Goal: Task Accomplishment & Management: Complete application form

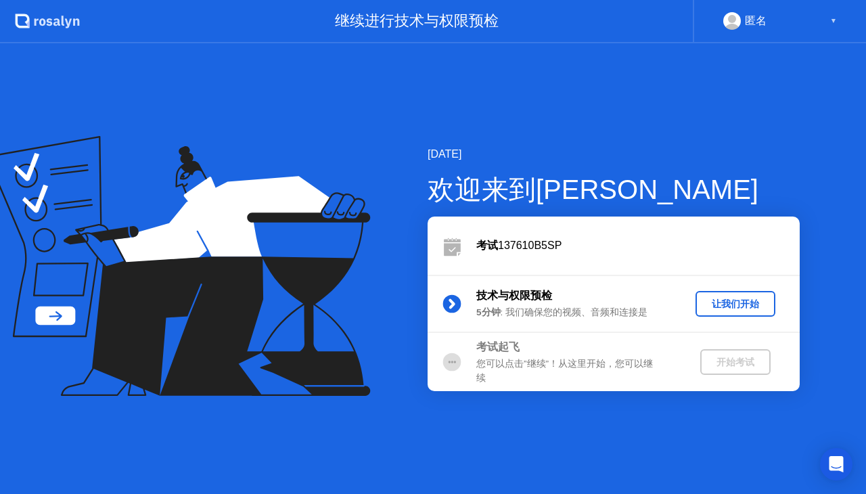
click at [732, 298] on div "让我们开始" at bounding box center [735, 304] width 69 height 13
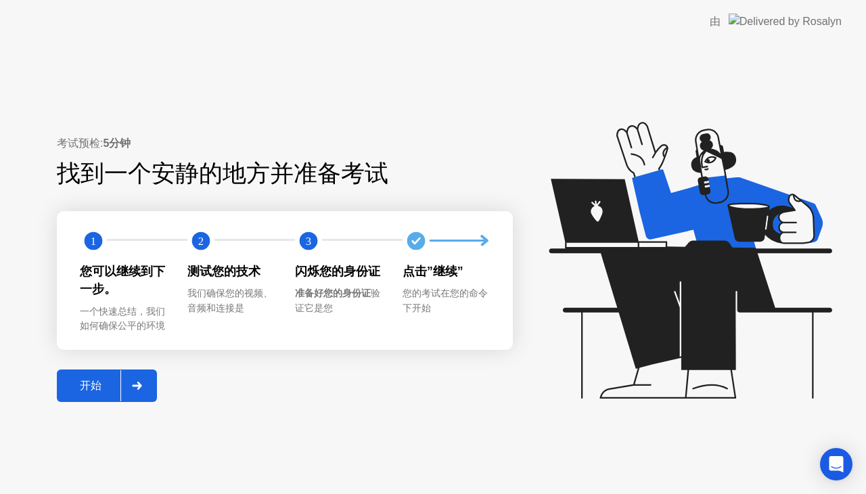
click at [89, 376] on button "开始" at bounding box center [107, 385] width 100 height 32
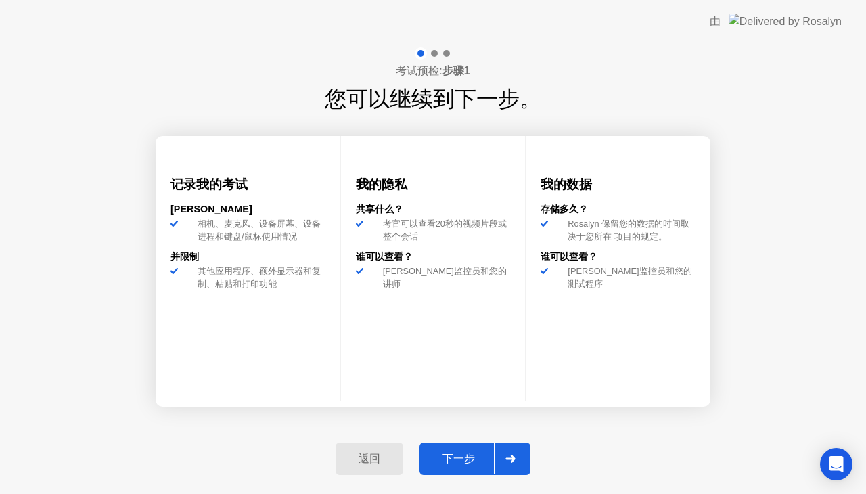
click at [448, 463] on div "下一步" at bounding box center [458, 459] width 70 height 14
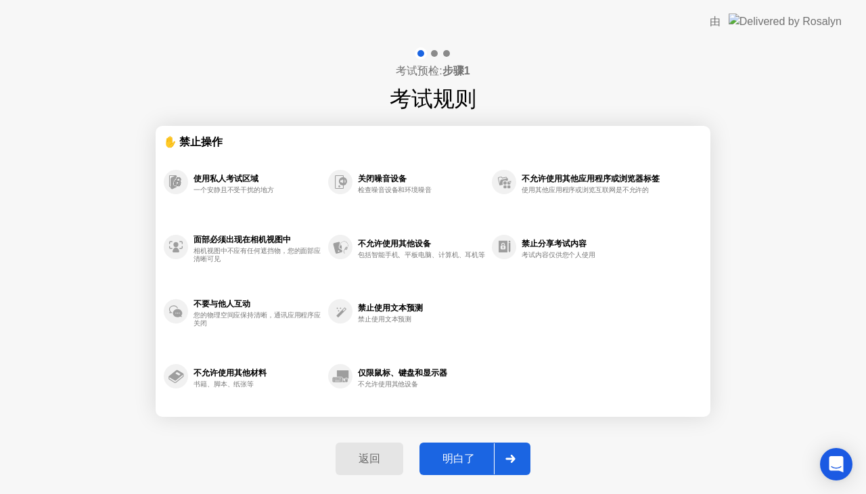
click at [448, 463] on div "明白了" at bounding box center [458, 459] width 70 height 14
select select "**********"
select select "*******"
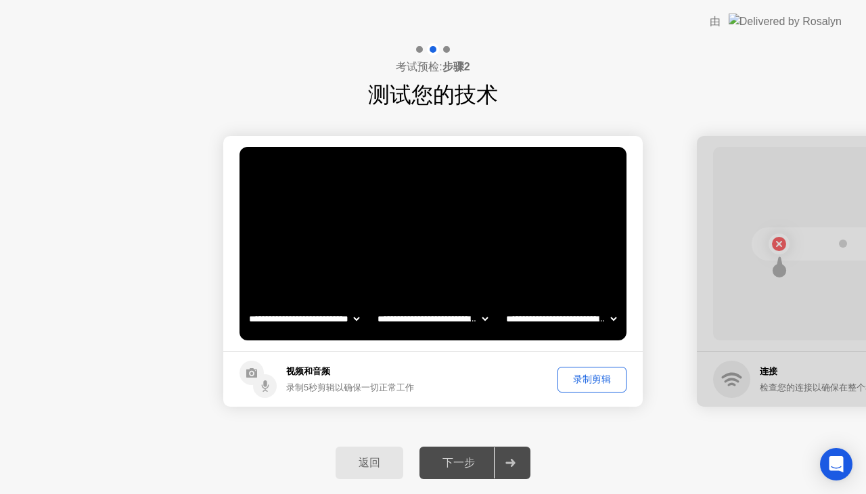
click at [448, 463] on div "下一步" at bounding box center [458, 463] width 70 height 14
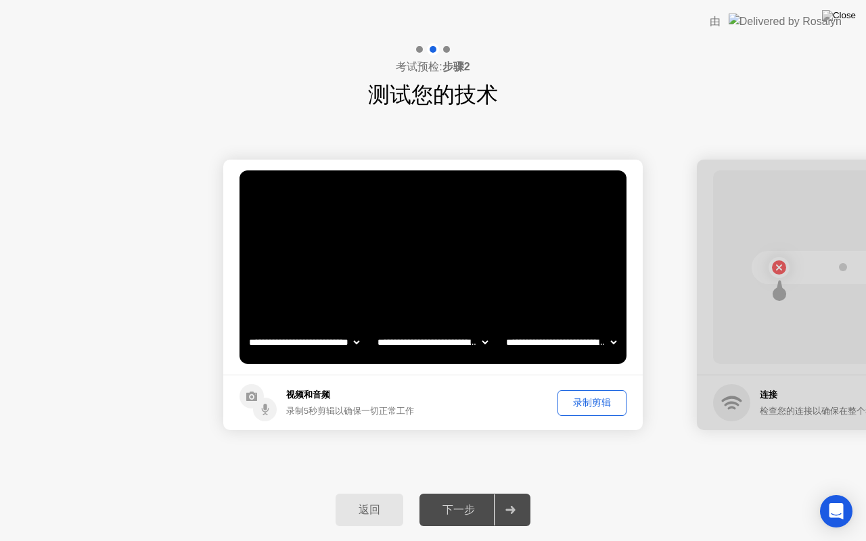
click at [582, 413] on button "录制剪辑" at bounding box center [591, 403] width 69 height 26
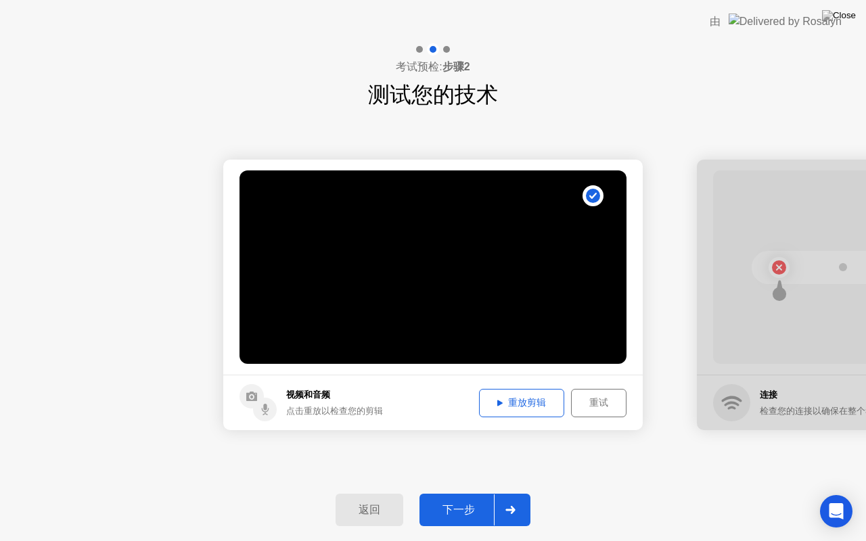
click at [469, 493] on div "返回 下一步" at bounding box center [433, 510] width 866 height 62
click at [471, 493] on div "下一步" at bounding box center [458, 510] width 70 height 14
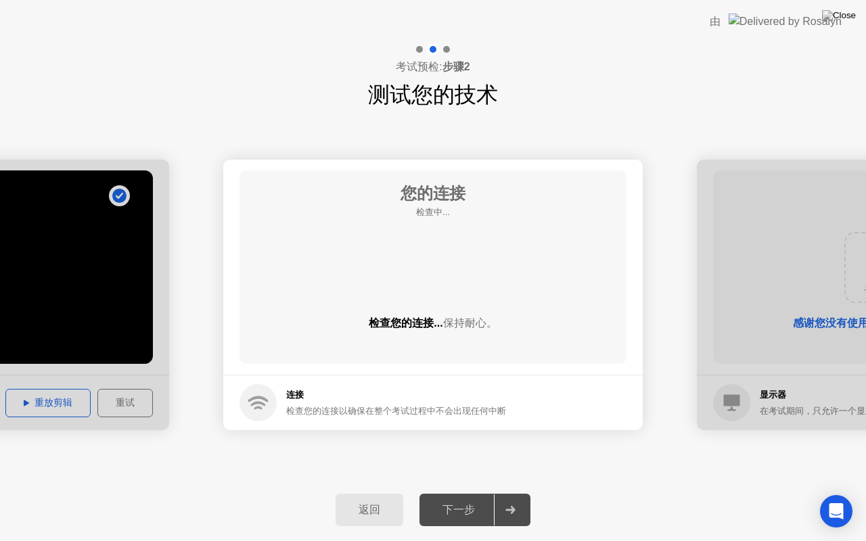
click at [471, 493] on div "下一步" at bounding box center [458, 510] width 70 height 14
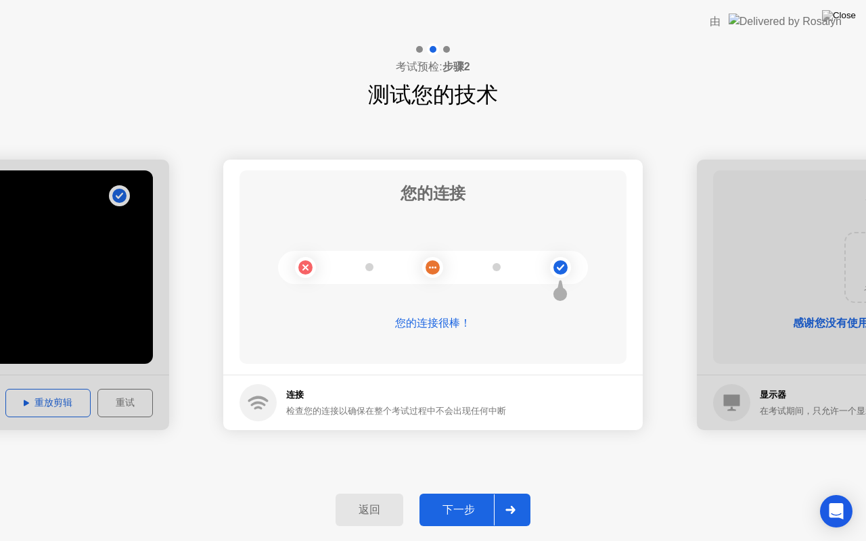
click at [485, 493] on button "下一步" at bounding box center [474, 510] width 111 height 32
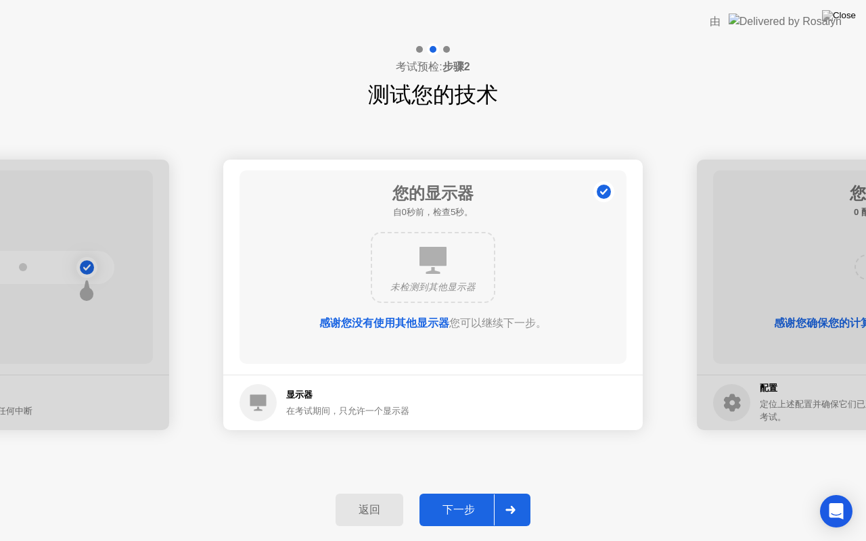
click at [482, 493] on div "下一步" at bounding box center [458, 510] width 70 height 14
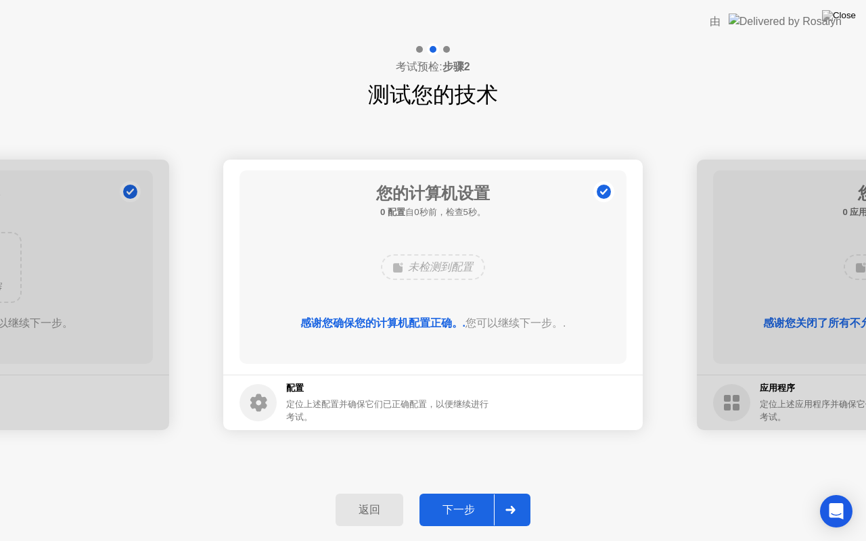
click at [482, 493] on div "下一步" at bounding box center [458, 510] width 70 height 14
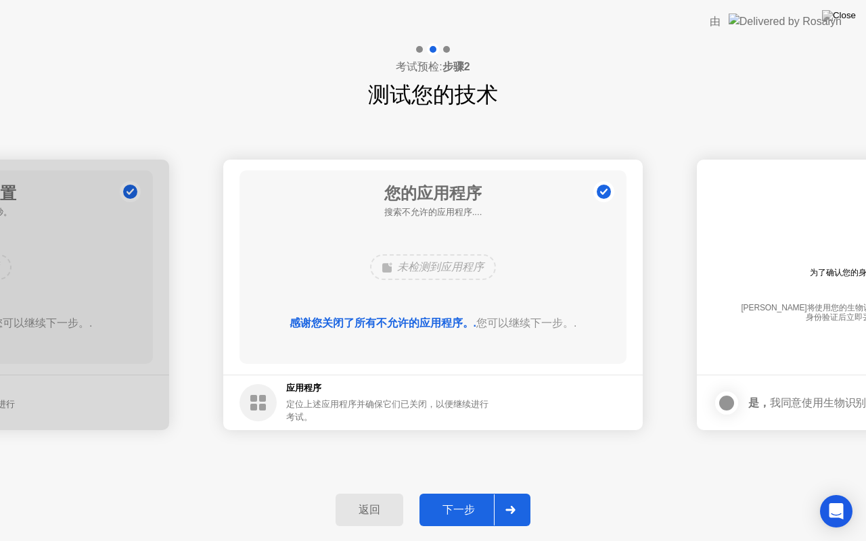
click at [482, 493] on div "下一步" at bounding box center [458, 510] width 70 height 14
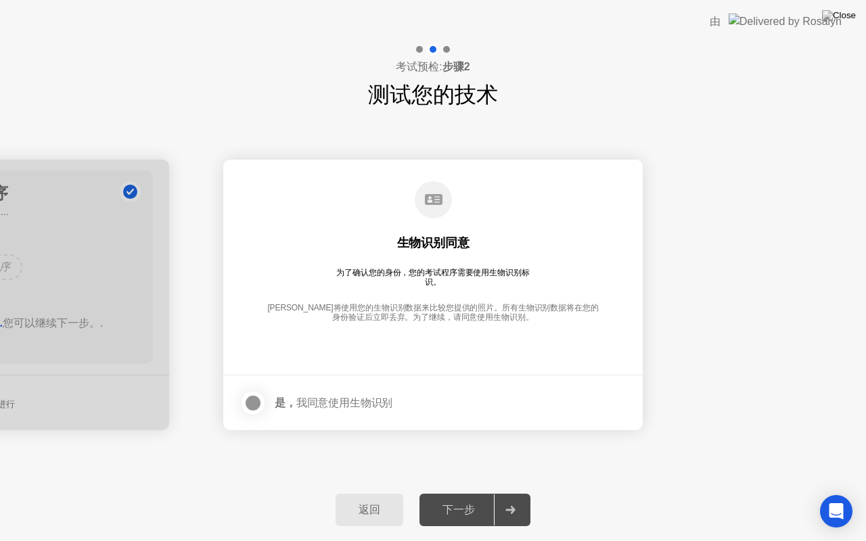
click at [482, 493] on div "下一步" at bounding box center [458, 510] width 70 height 14
click at [255, 404] on div at bounding box center [253, 403] width 16 height 16
click at [469, 493] on button "下一步" at bounding box center [474, 510] width 111 height 32
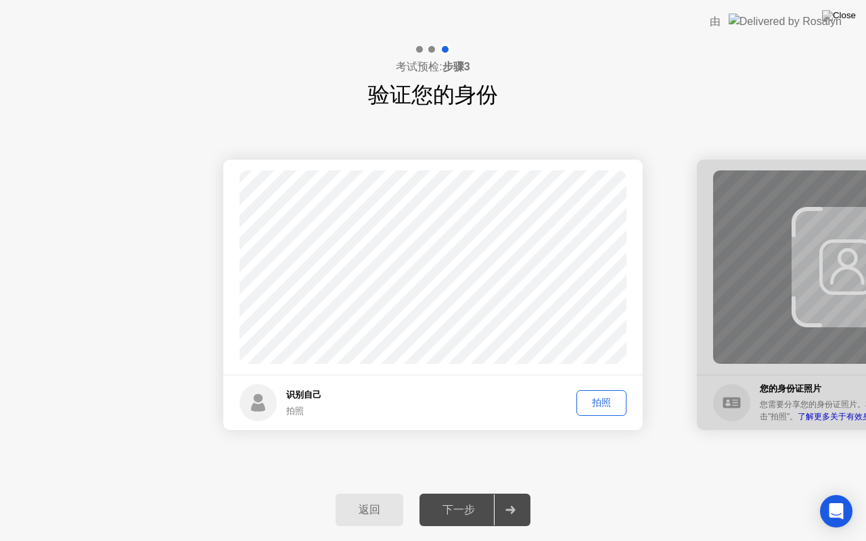
click at [617, 405] on div "拍照" at bounding box center [601, 402] width 41 height 13
click at [457, 493] on div "下一步" at bounding box center [458, 510] width 70 height 14
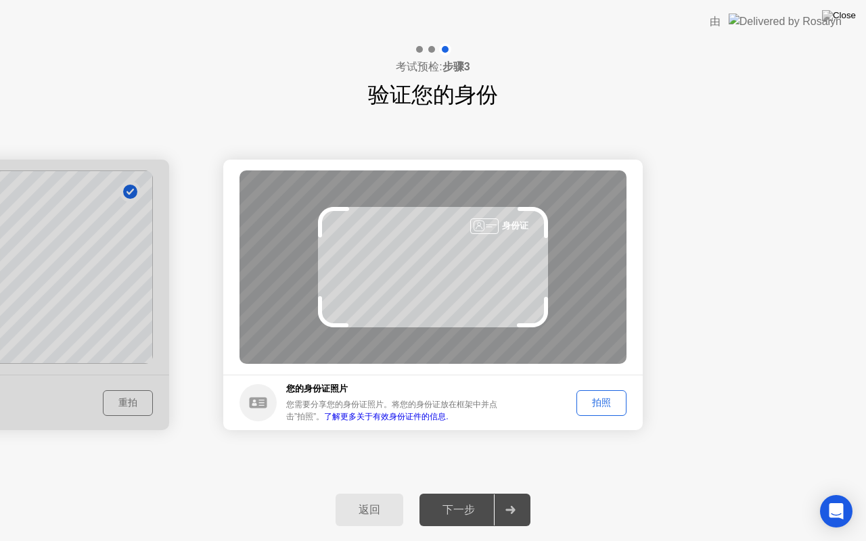
click at [605, 401] on div "拍照" at bounding box center [601, 402] width 41 height 13
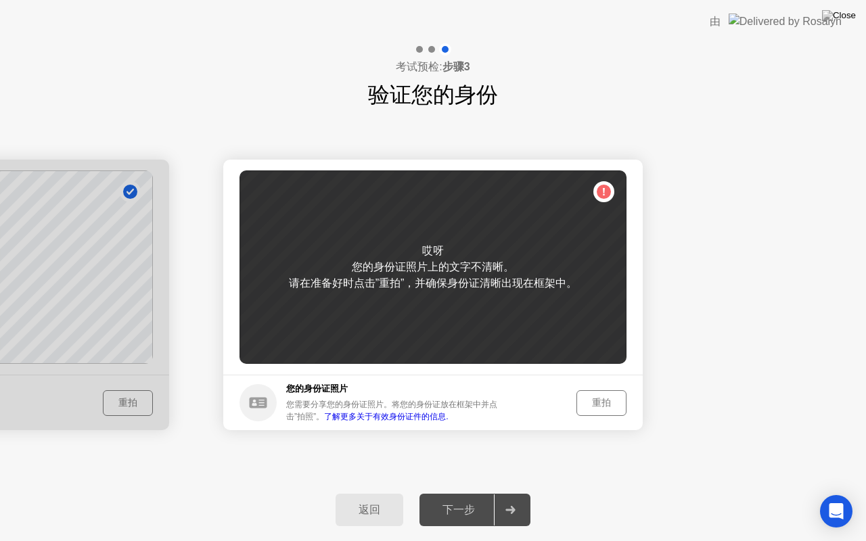
click at [611, 408] on div "重拍" at bounding box center [601, 402] width 41 height 13
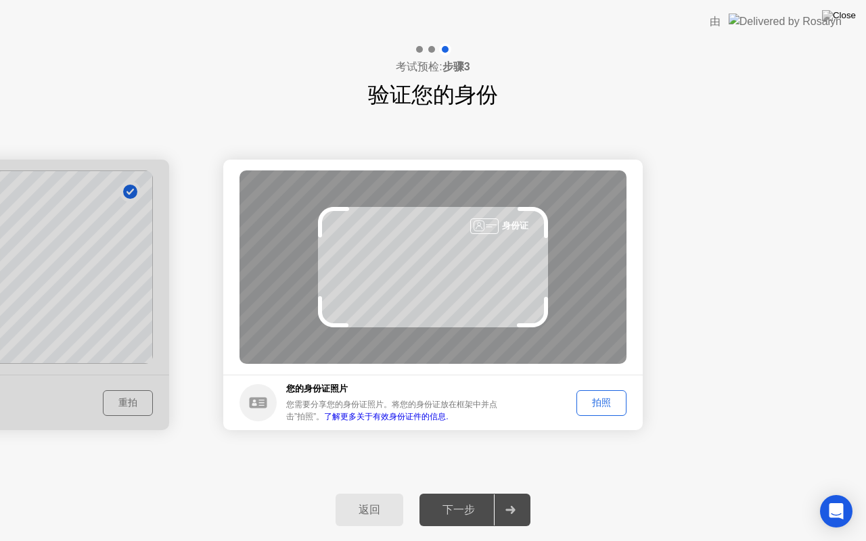
click at [597, 388] on footer "您的身份证照片 您需要分享您的身份证照片。将您的身份证放在框架中并点击”拍照”。 了解更多关于有效身份证件的信息. 拍照" at bounding box center [432, 402] width 419 height 55
click at [604, 396] on div "拍照" at bounding box center [601, 402] width 41 height 13
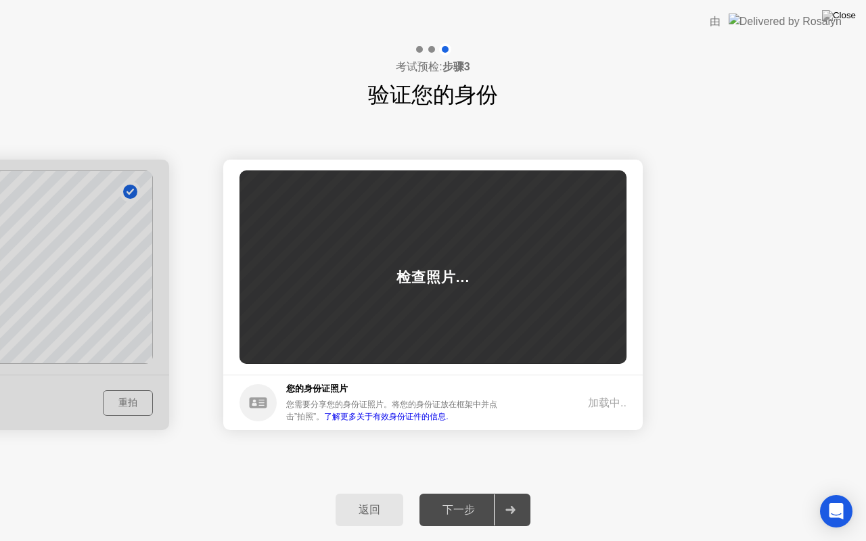
click at [604, 396] on div "加载中.." at bounding box center [607, 403] width 39 height 16
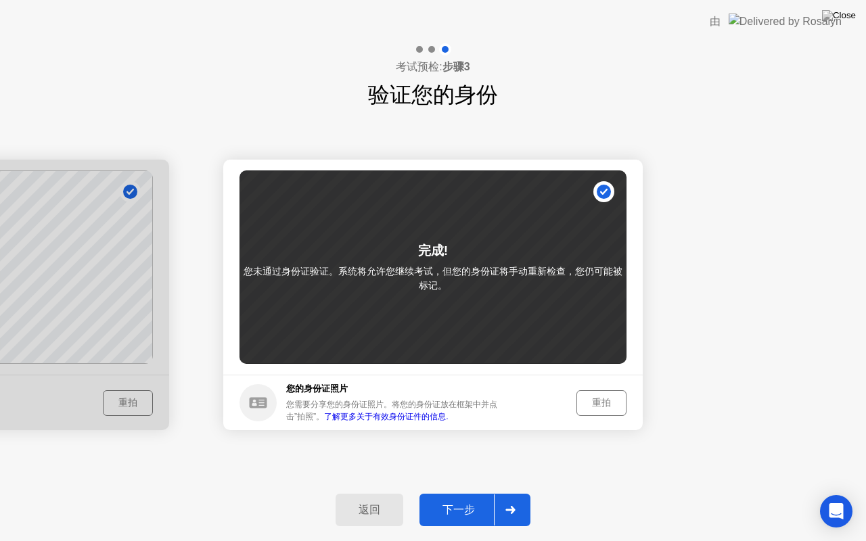
click at [498, 493] on div at bounding box center [510, 509] width 32 height 31
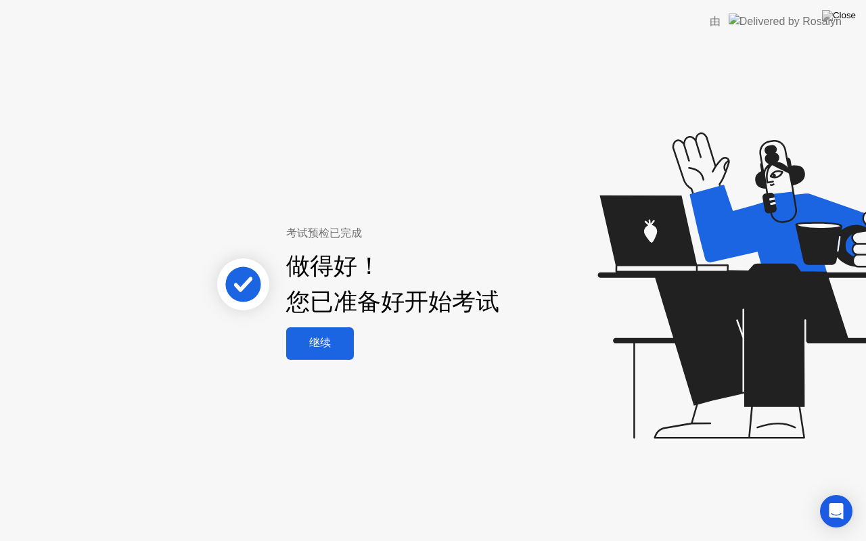
click at [332, 356] on button "继续" at bounding box center [320, 343] width 68 height 32
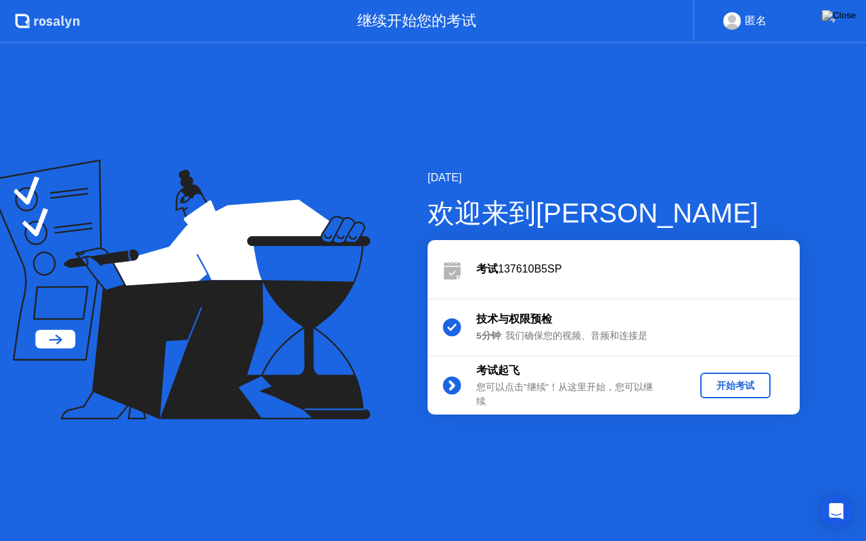
click at [717, 383] on div "开始考试" at bounding box center [735, 385] width 60 height 13
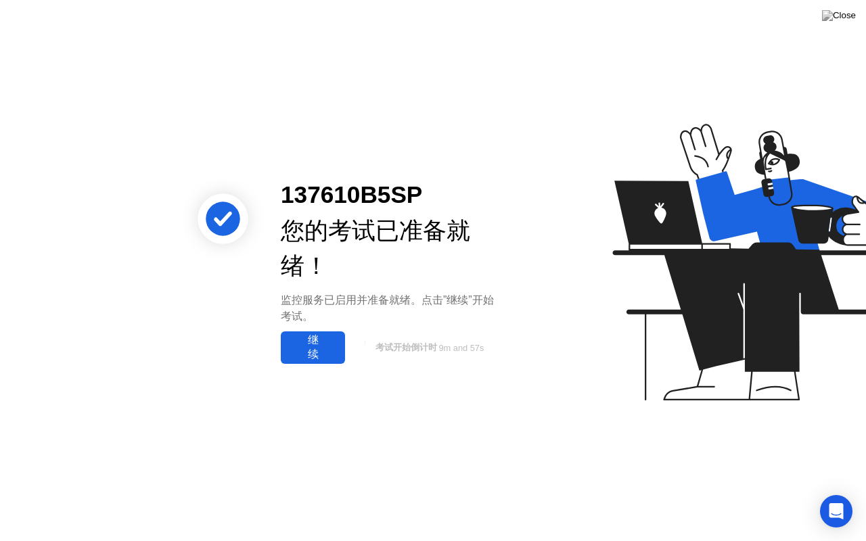
click at [323, 352] on div "继续" at bounding box center [313, 347] width 56 height 28
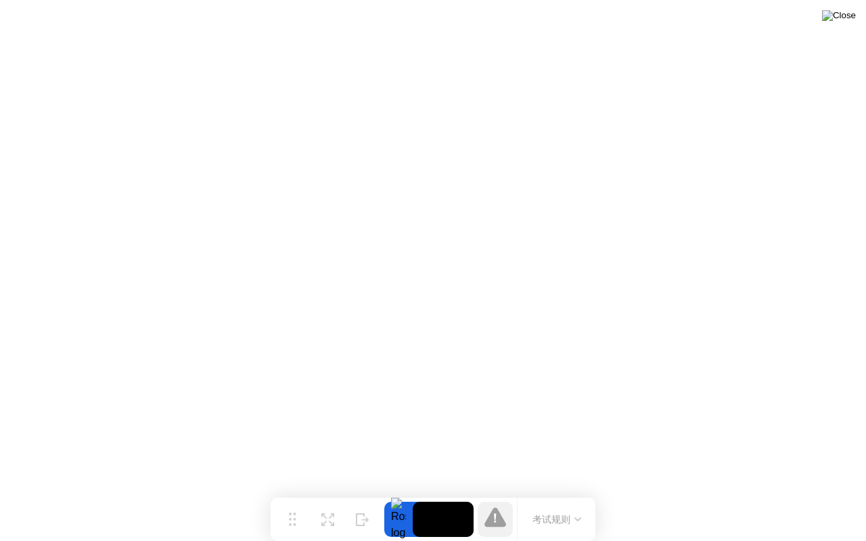
click at [846, 16] on img at bounding box center [839, 15] width 34 height 11
